Goal: Task Accomplishment & Management: Manage account settings

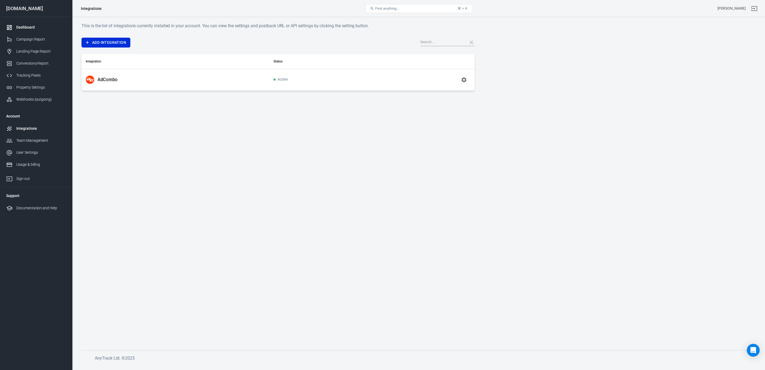
click at [22, 30] on div "Dashboard" at bounding box center [41, 28] width 50 height 6
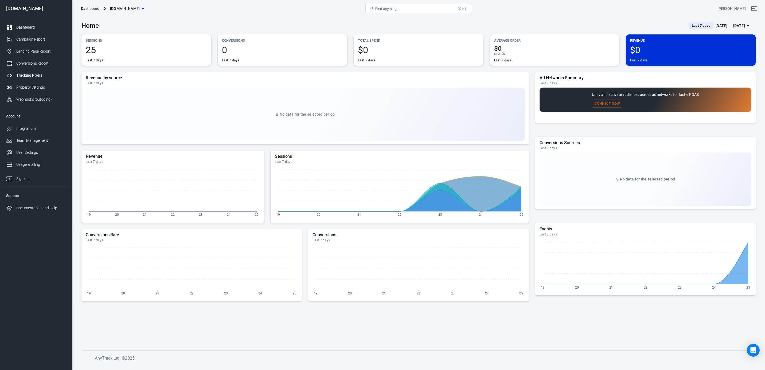
click at [25, 76] on div "Tracking Pixels" at bounding box center [41, 76] width 50 height 6
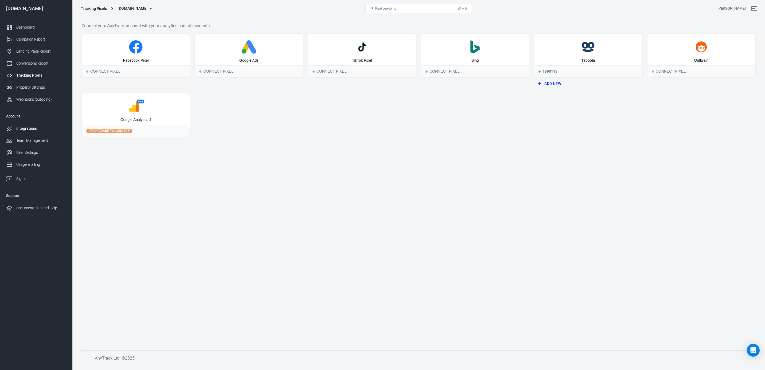
click at [23, 128] on div "Integrations" at bounding box center [41, 129] width 50 height 6
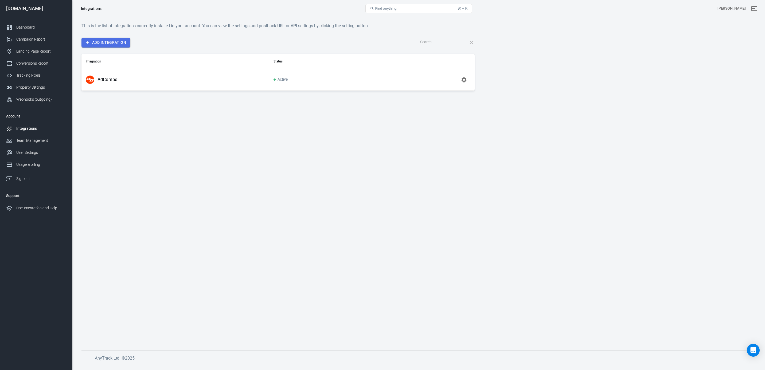
click at [111, 42] on link "Add Integration" at bounding box center [105, 43] width 49 height 10
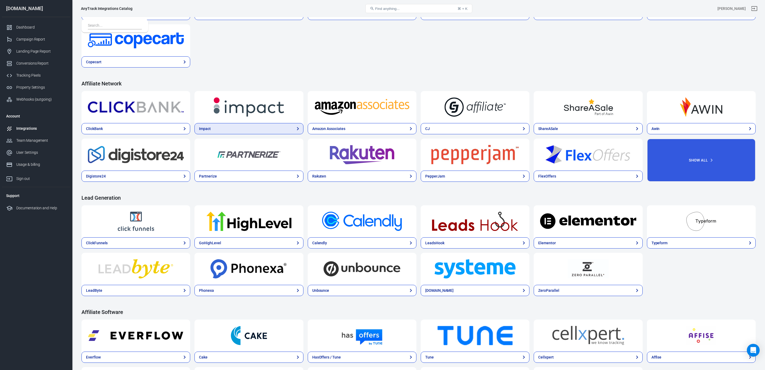
scroll to position [117, 0]
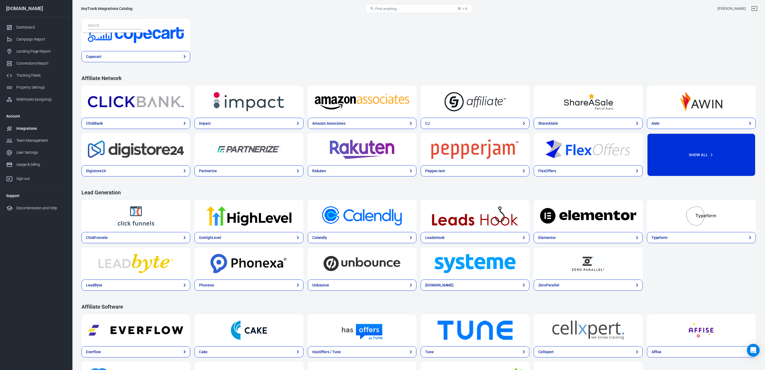
click at [673, 154] on button "Show All" at bounding box center [701, 154] width 109 height 43
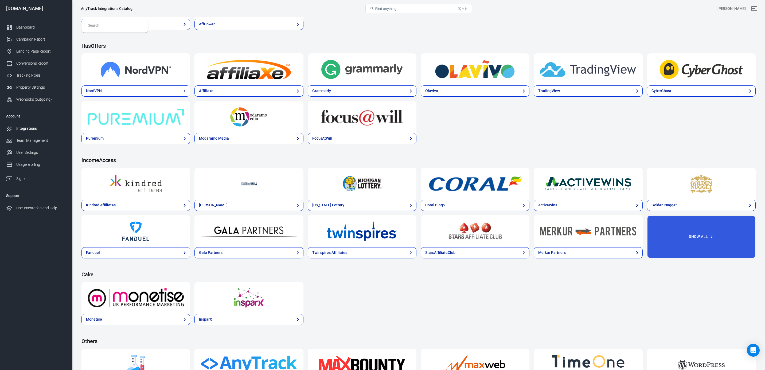
scroll to position [773, 0]
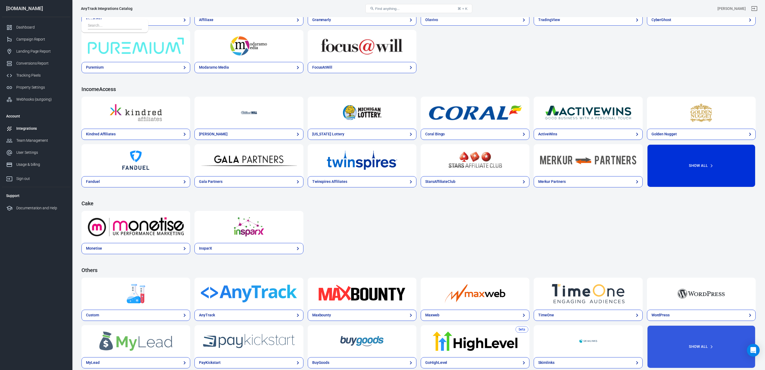
click at [711, 168] on button "Show All" at bounding box center [701, 165] width 109 height 43
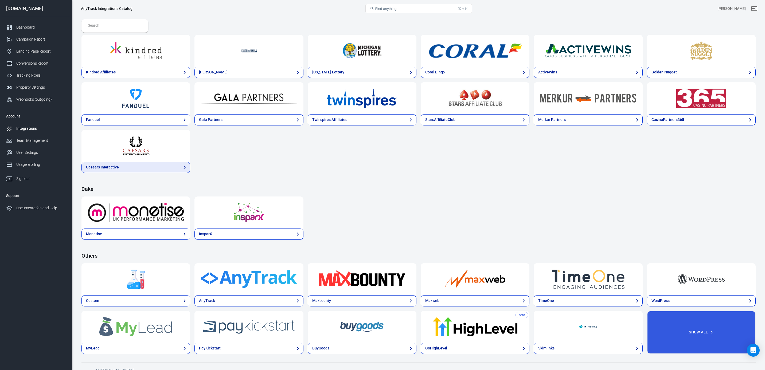
scroll to position [842, 0]
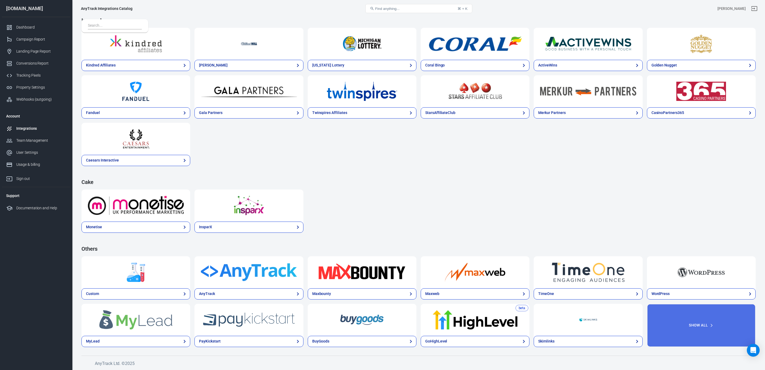
click at [684, 330] on button "Show All" at bounding box center [701, 325] width 109 height 43
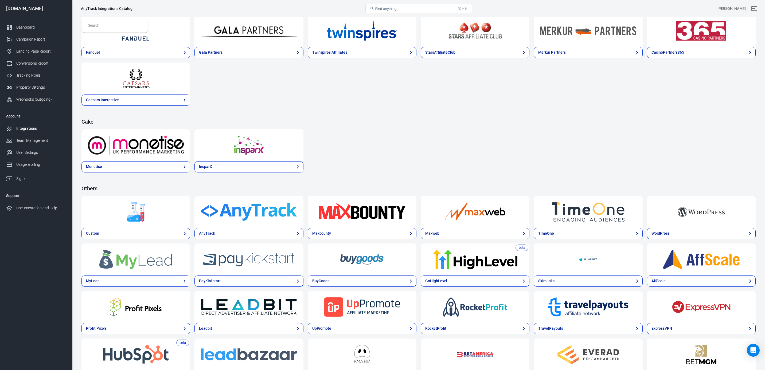
scroll to position [909, 0]
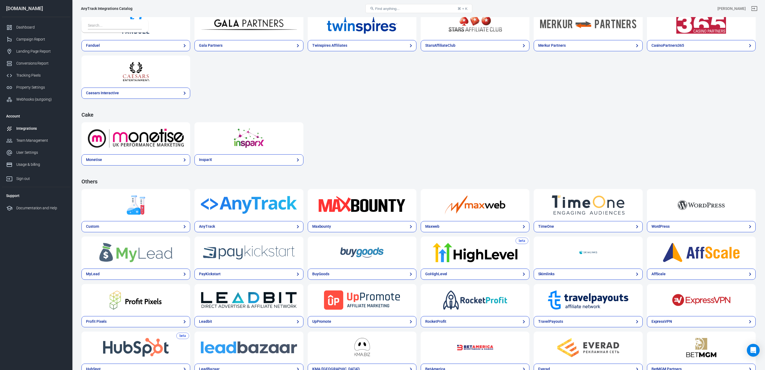
click at [342, 200] on img at bounding box center [362, 204] width 96 height 19
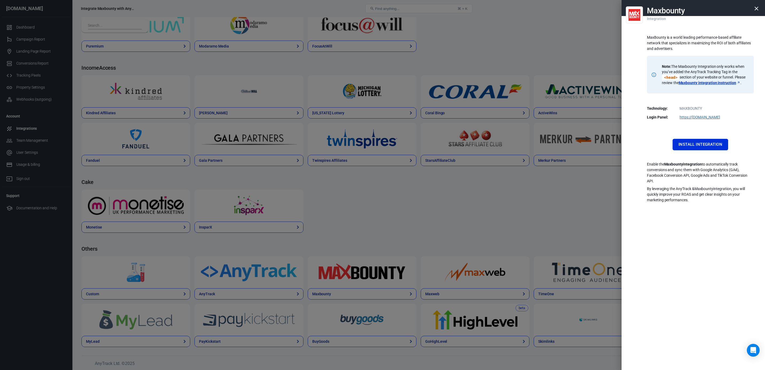
scroll to position [651, 0]
click at [755, 7] on icon "button" at bounding box center [756, 9] width 4 height 4
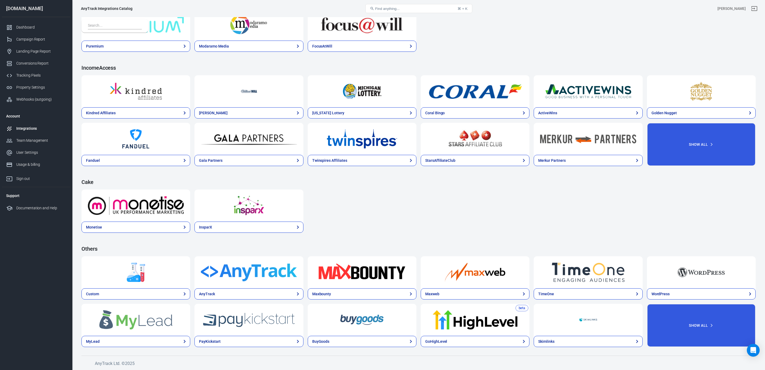
click at [27, 131] on div "Integrations" at bounding box center [41, 129] width 50 height 6
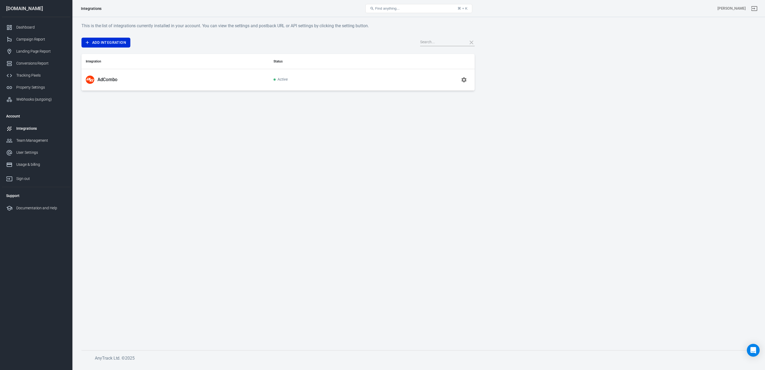
click at [463, 81] on icon "button" at bounding box center [463, 79] width 5 height 5
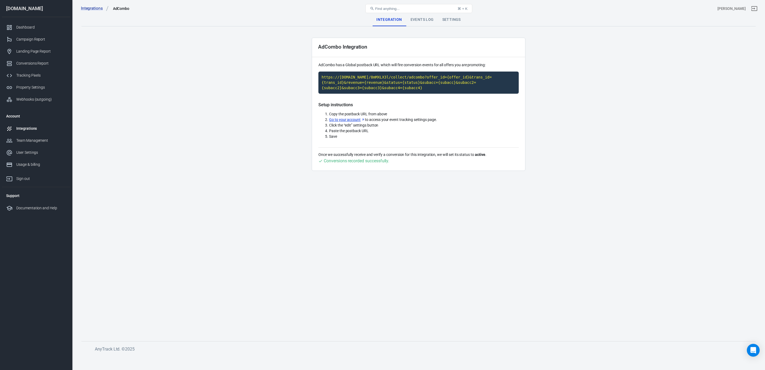
click at [414, 19] on div "Events Log" at bounding box center [422, 19] width 32 height 13
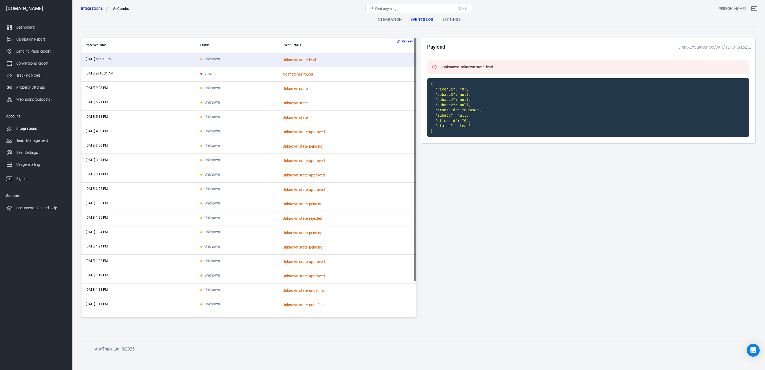
click at [447, 20] on div "Settings" at bounding box center [451, 19] width 27 height 13
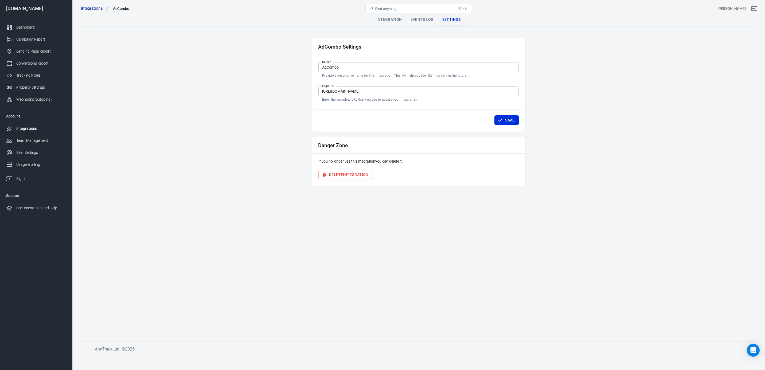
click at [387, 19] on div "Integration" at bounding box center [389, 19] width 34 height 13
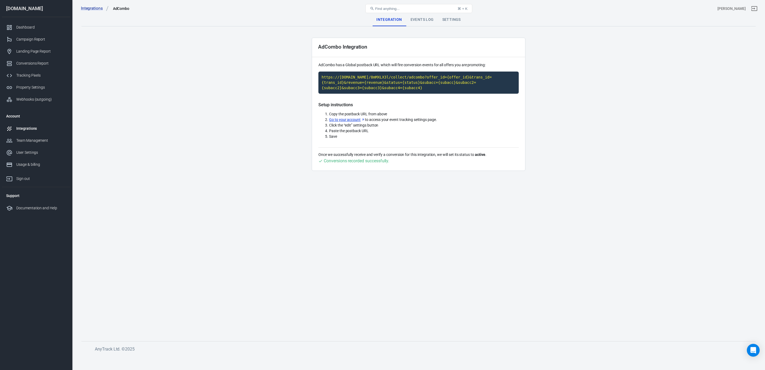
click at [421, 21] on div "Events Log" at bounding box center [422, 19] width 32 height 13
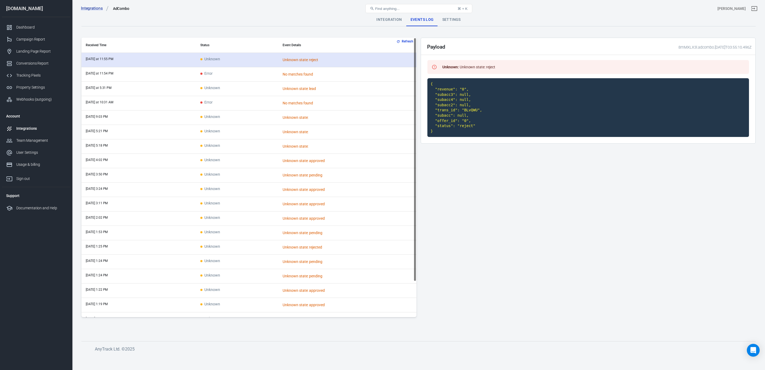
click at [288, 62] on div "Unknown state: reject" at bounding box center [329, 60] width 93 height 6
click at [255, 75] on td "Error" at bounding box center [237, 74] width 82 height 14
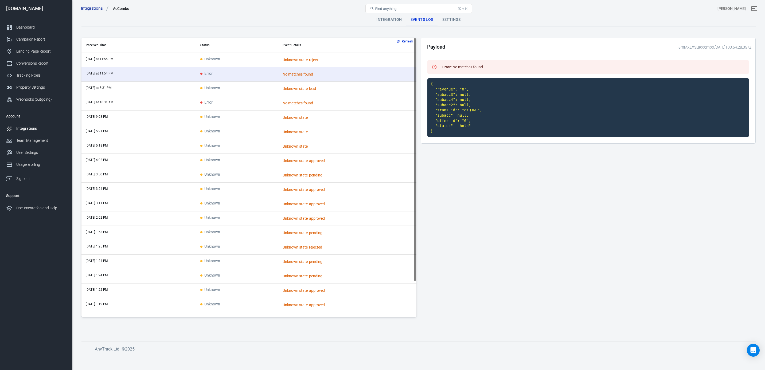
click at [258, 64] on td "Unknown" at bounding box center [237, 60] width 82 height 14
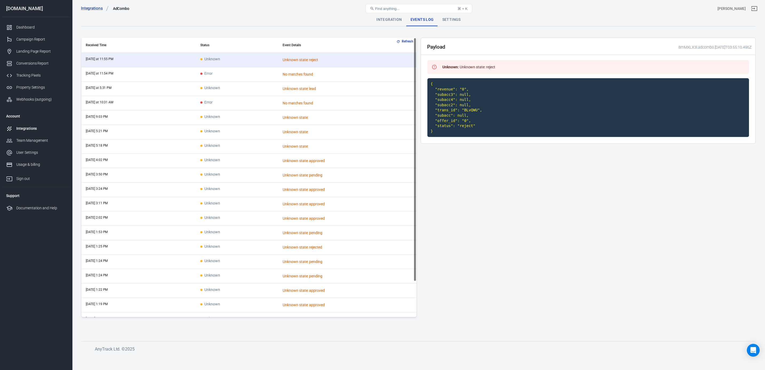
click at [256, 76] on td "Error" at bounding box center [237, 74] width 82 height 14
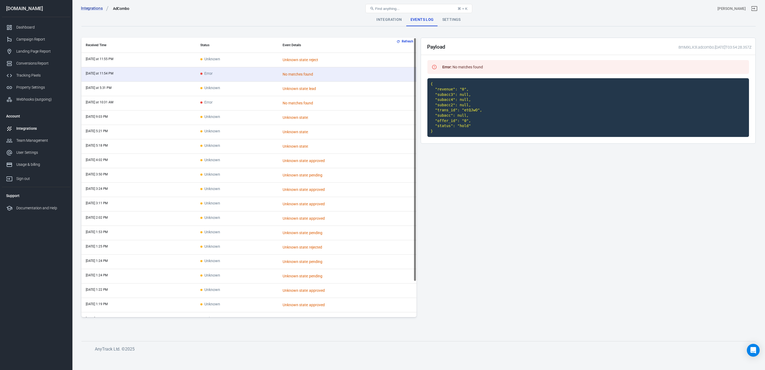
click at [240, 56] on td "Unknown" at bounding box center [237, 60] width 82 height 14
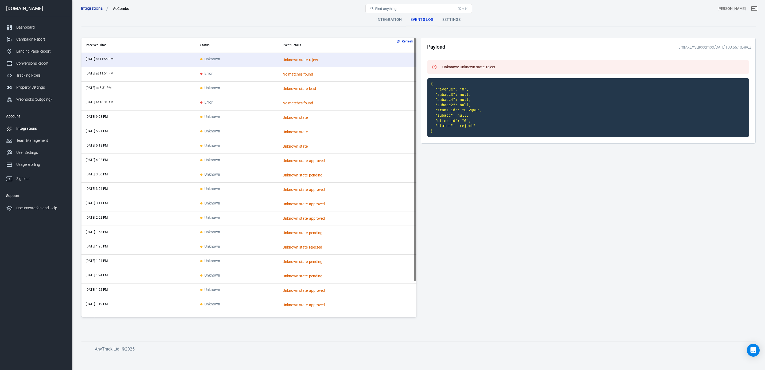
click at [241, 71] on td "Error" at bounding box center [237, 74] width 82 height 14
click at [403, 43] on button "Refresh" at bounding box center [405, 42] width 20 height 6
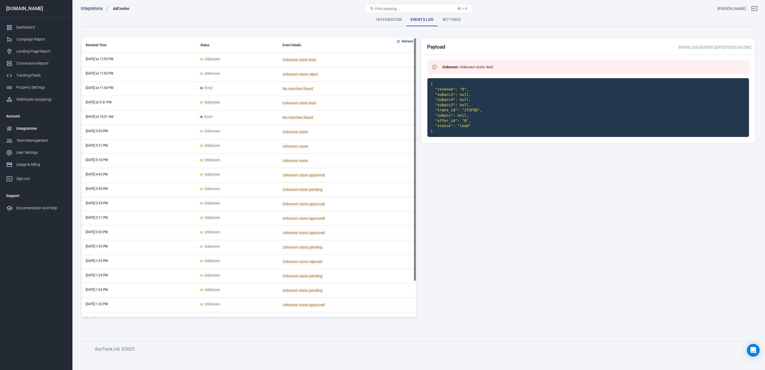
click at [398, 42] on icon "button" at bounding box center [398, 42] width 4 height 4
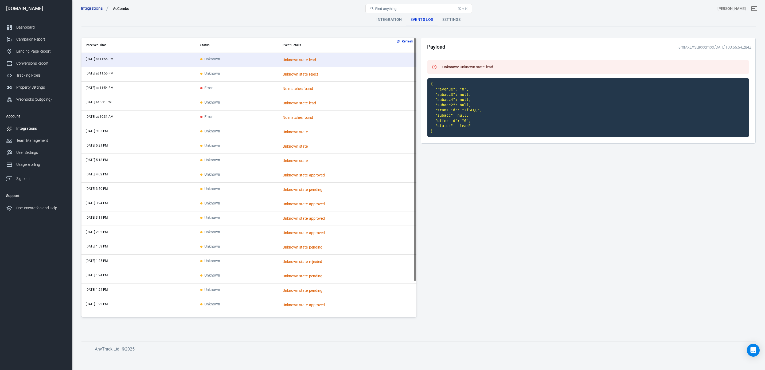
click at [382, 19] on div "Integration" at bounding box center [389, 19] width 34 height 13
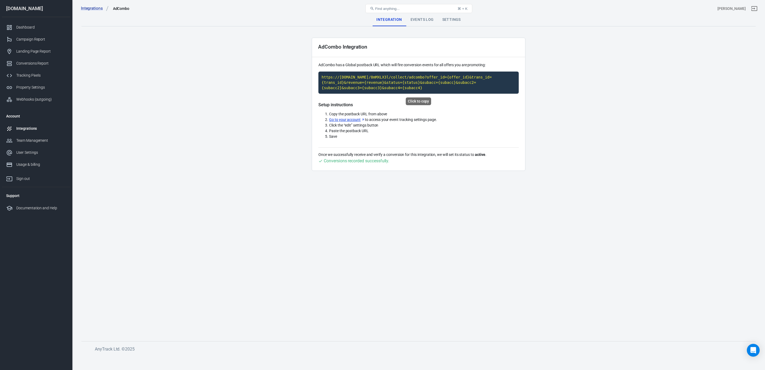
click at [388, 82] on code "https://[DOMAIN_NAME]/8mMXLX3l/collect/adcombo?offer_id={offer_id}&trans_id={tr…" at bounding box center [418, 83] width 200 height 22
click at [420, 21] on div "Events Log" at bounding box center [422, 19] width 32 height 13
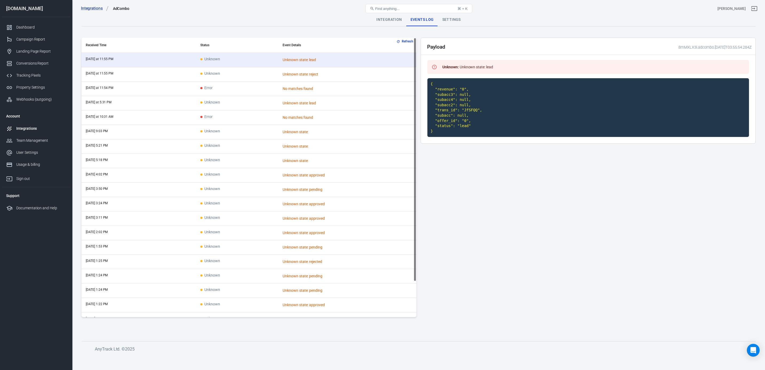
click at [463, 19] on div "Settings" at bounding box center [451, 19] width 27 height 13
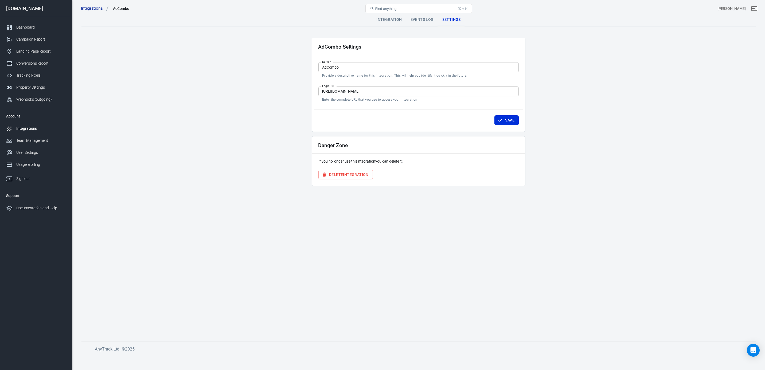
click at [29, 126] on div "Integrations" at bounding box center [41, 129] width 50 height 6
